Goal: Information Seeking & Learning: Learn about a topic

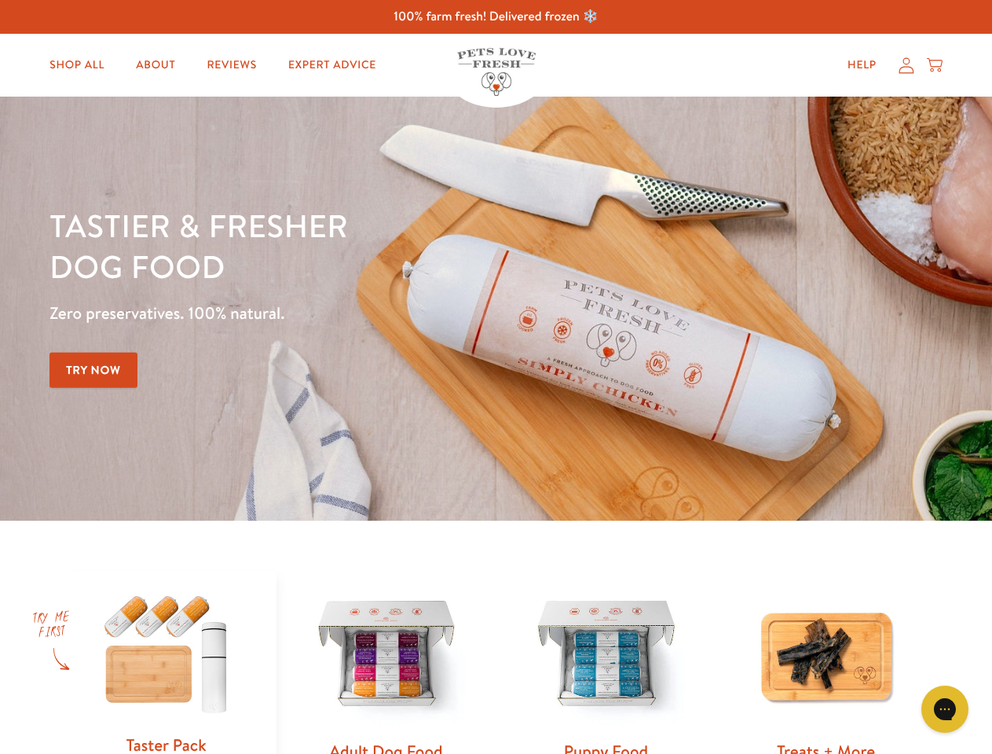
click at [496, 377] on div "Tastier & fresher dog food Zero preservatives. 100% natural. Try Now" at bounding box center [346, 308] width 595 height 207
click at [945, 709] on icon "Gorgias live chat" at bounding box center [944, 708] width 15 height 15
